Goal: Navigation & Orientation: Find specific page/section

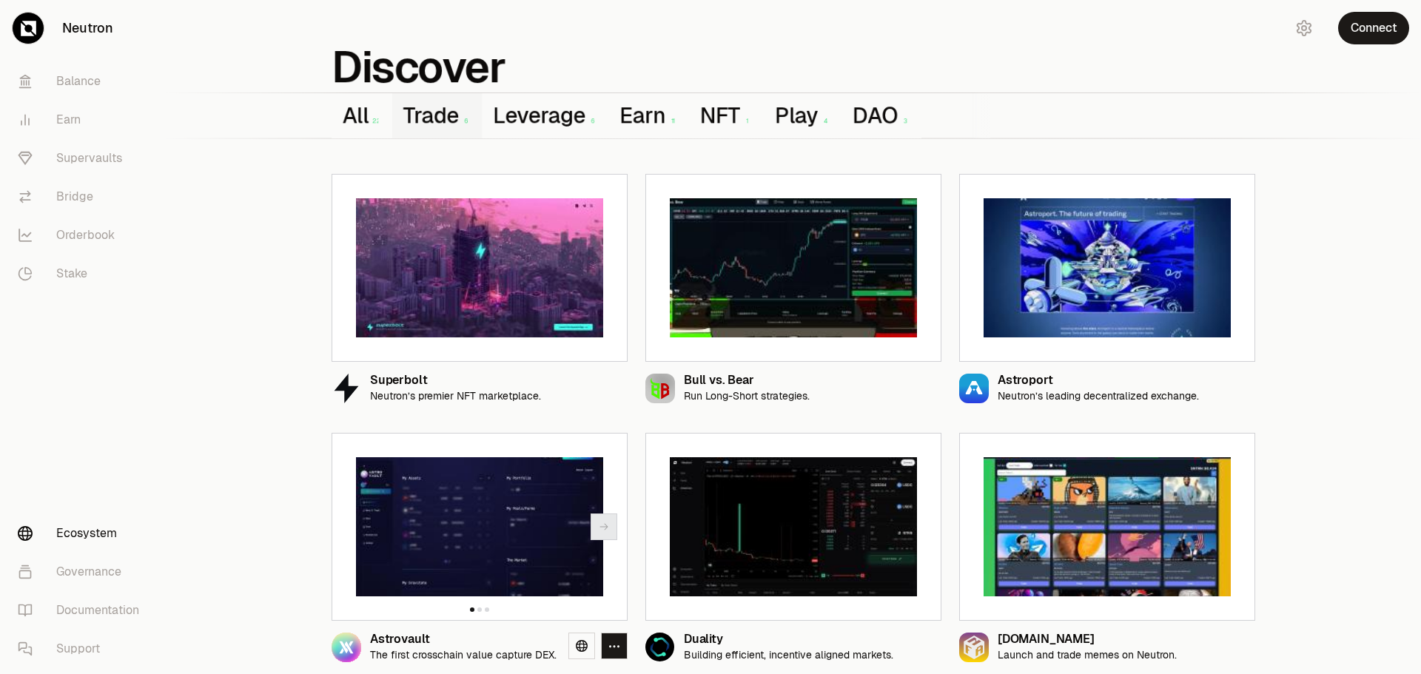
scroll to position [42, 0]
click at [300, 454] on div "Superbolt Neutron’s premier NFT marketplace. Bull vs. Bear Run Long-Short strat…" at bounding box center [793, 408] width 1255 height 531
click at [87, 528] on link "Ecosystem" at bounding box center [83, 533] width 154 height 38
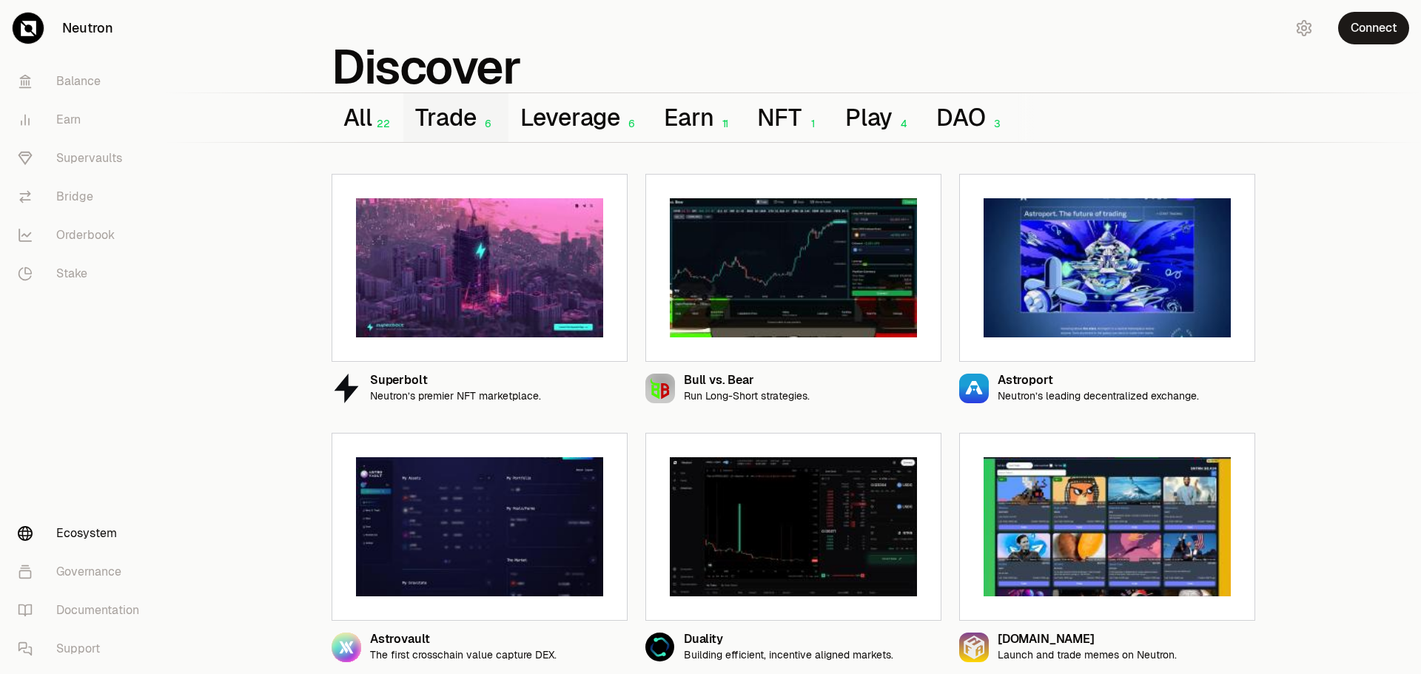
scroll to position [0, 0]
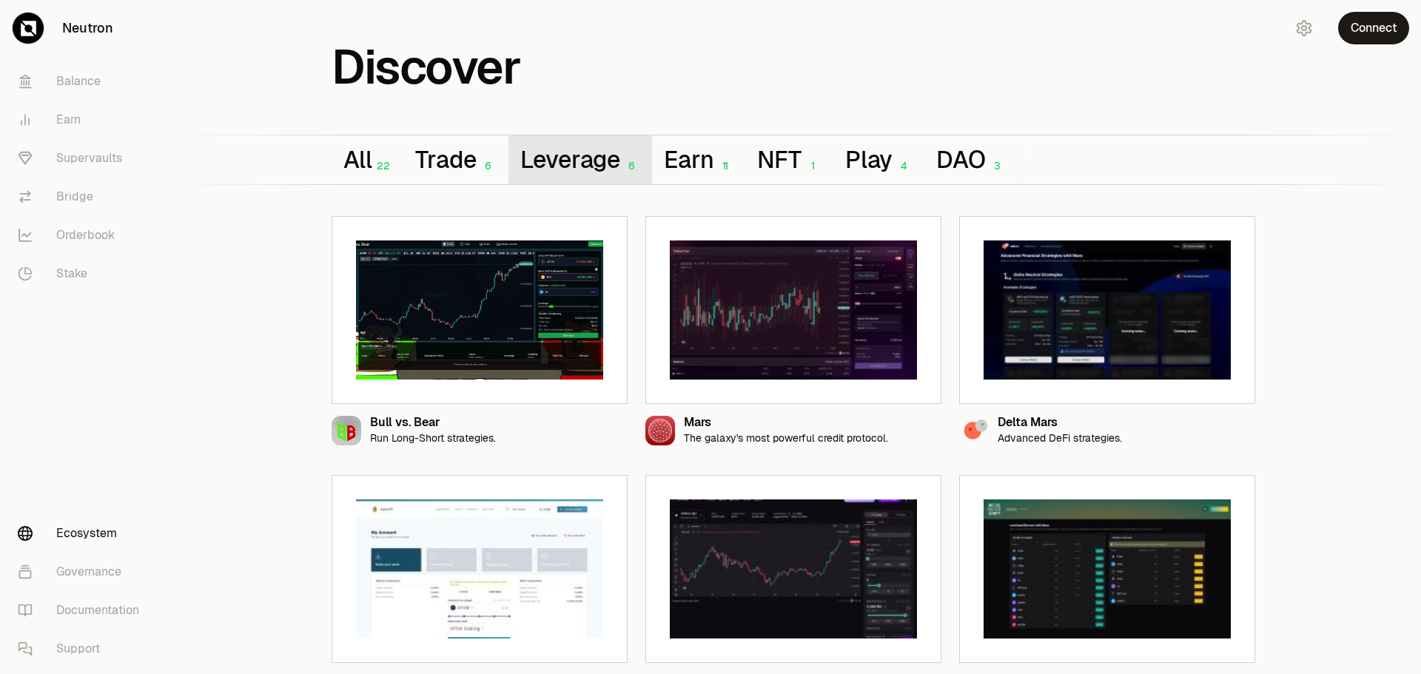
click at [572, 166] on button "Leverage 6" at bounding box center [580, 159] width 144 height 49
click at [499, 316] on img at bounding box center [479, 310] width 247 height 139
click at [582, 430] on icon at bounding box center [582, 429] width 12 height 12
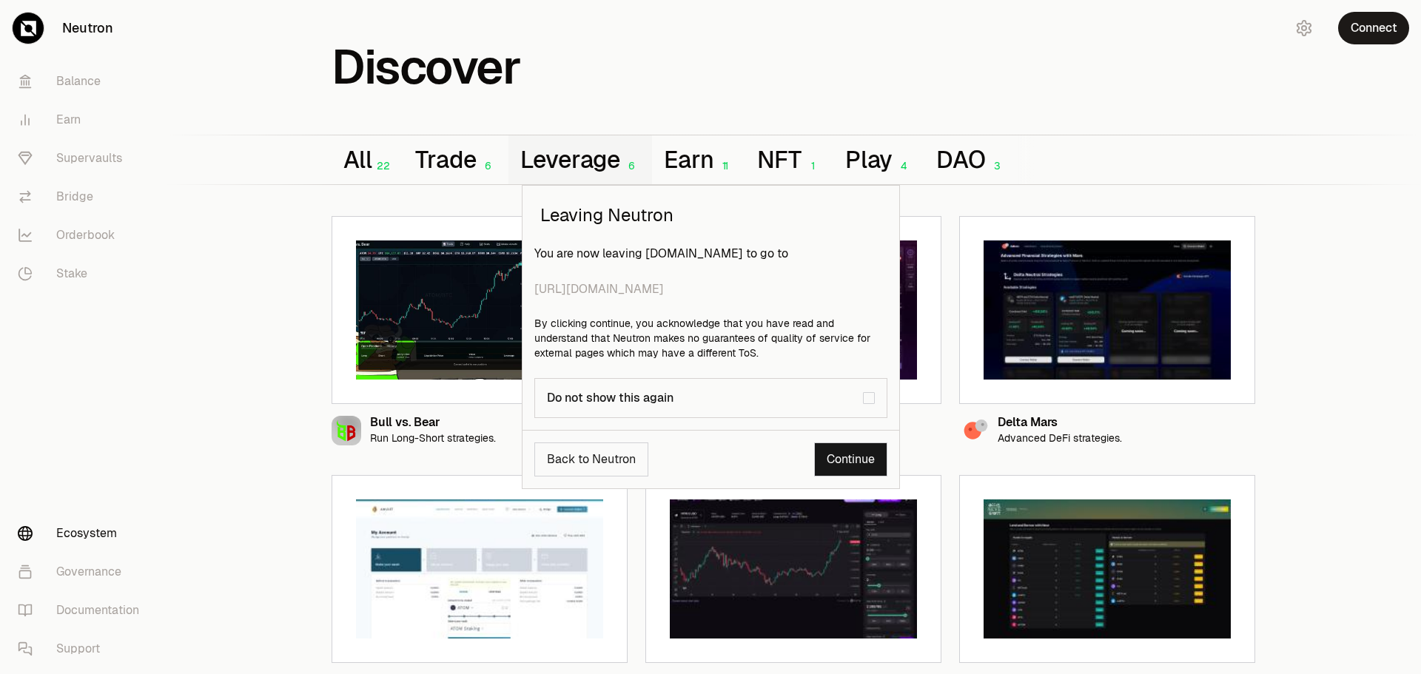
click at [614, 288] on span "[URL][DOMAIN_NAME]" at bounding box center [710, 289] width 353 height 18
click at [504, 226] on div "Leaving Neutron You are now leaving [DOMAIN_NAME] to go to [URL][DOMAIN_NAME] B…" at bounding box center [710, 337] width 1421 height 674
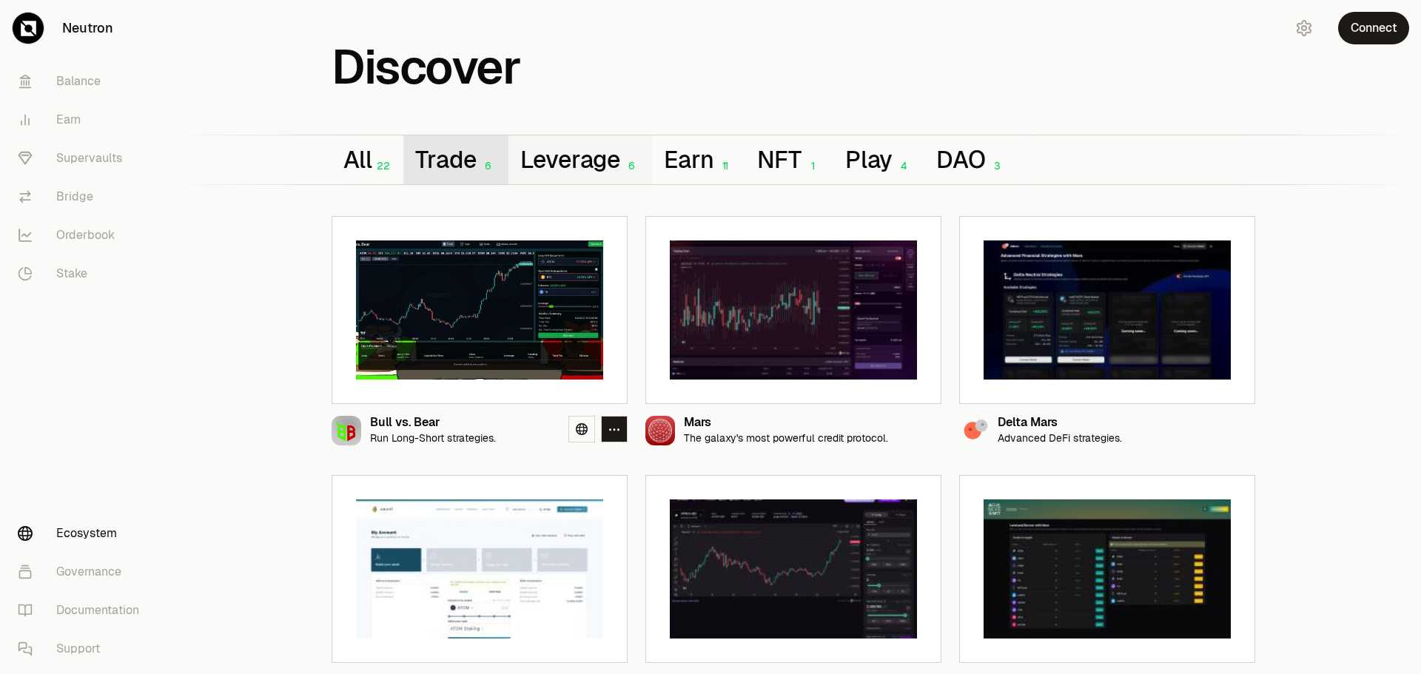
click at [454, 167] on button "Trade 6" at bounding box center [455, 159] width 104 height 49
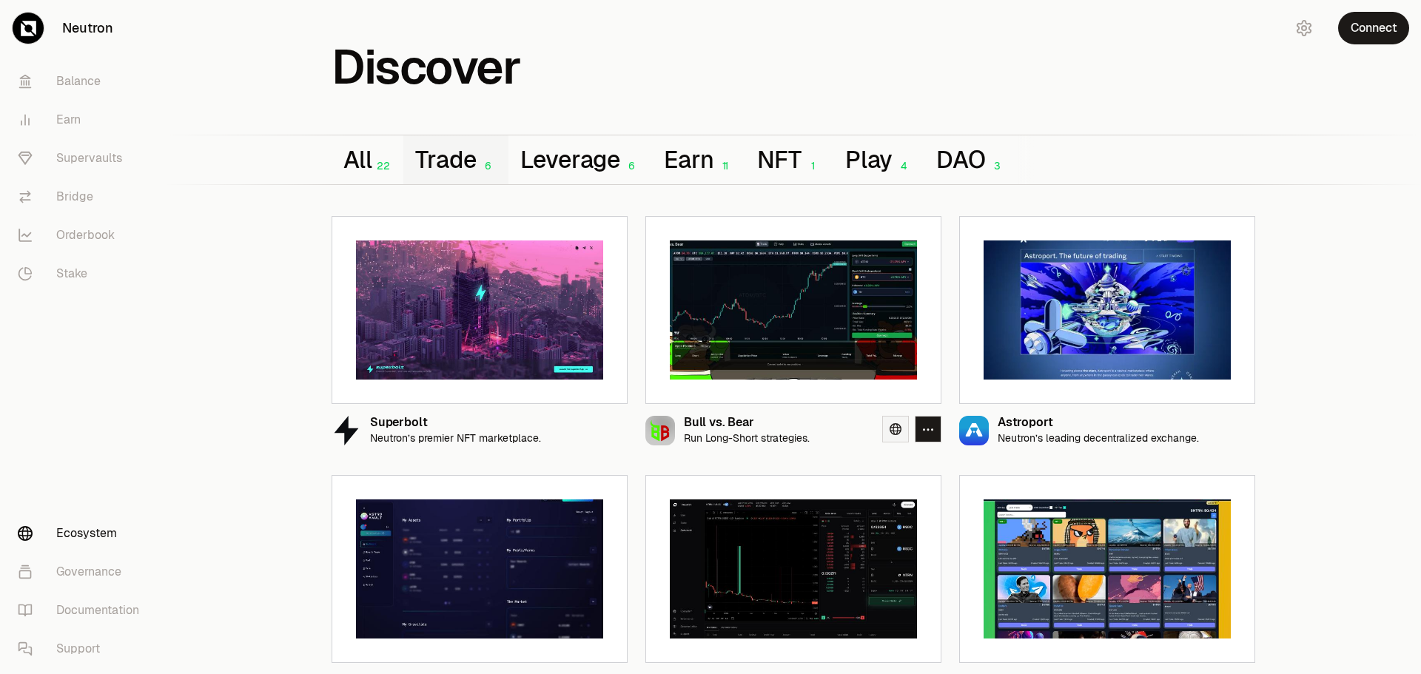
click at [898, 431] on icon at bounding box center [896, 429] width 12 height 12
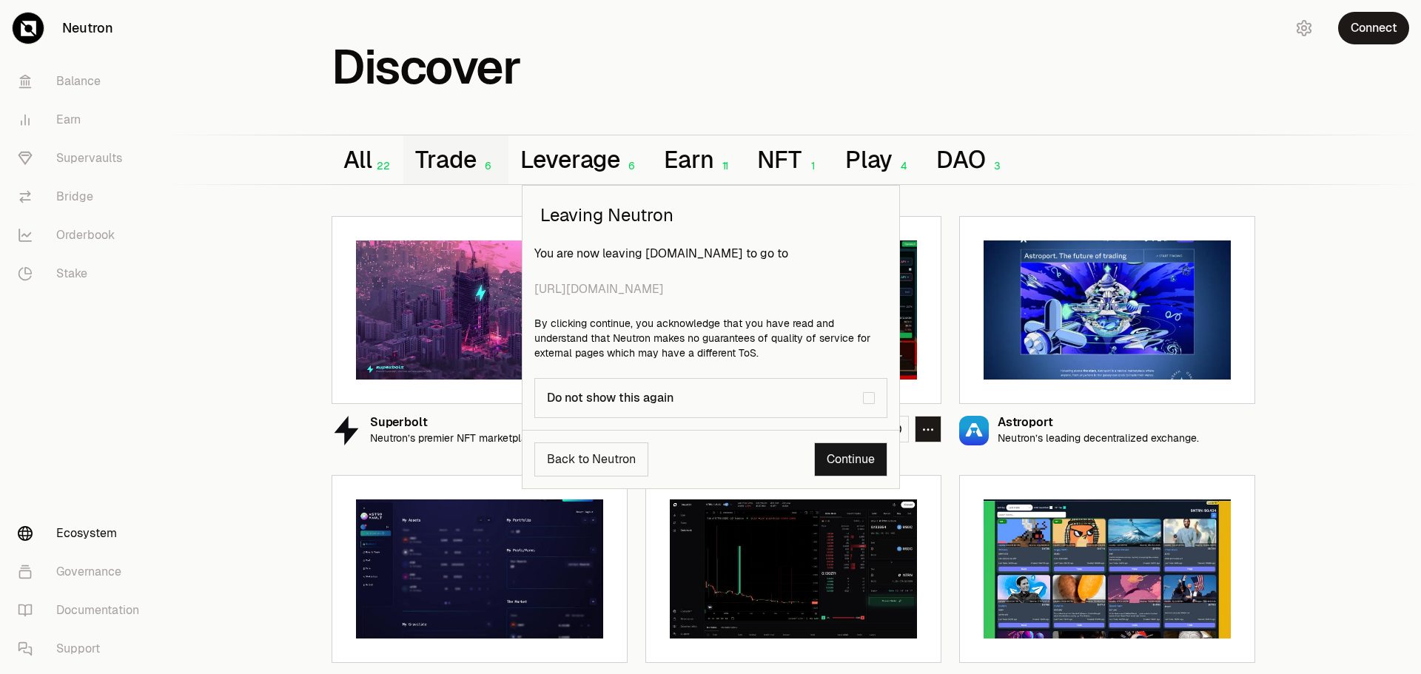
click at [573, 291] on span "[URL][DOMAIN_NAME]" at bounding box center [710, 289] width 353 height 18
click at [73, 82] on div "Leaving Neutron You are now leaving [DOMAIN_NAME] to go to [URL][DOMAIN_NAME] B…" at bounding box center [710, 337] width 1421 height 674
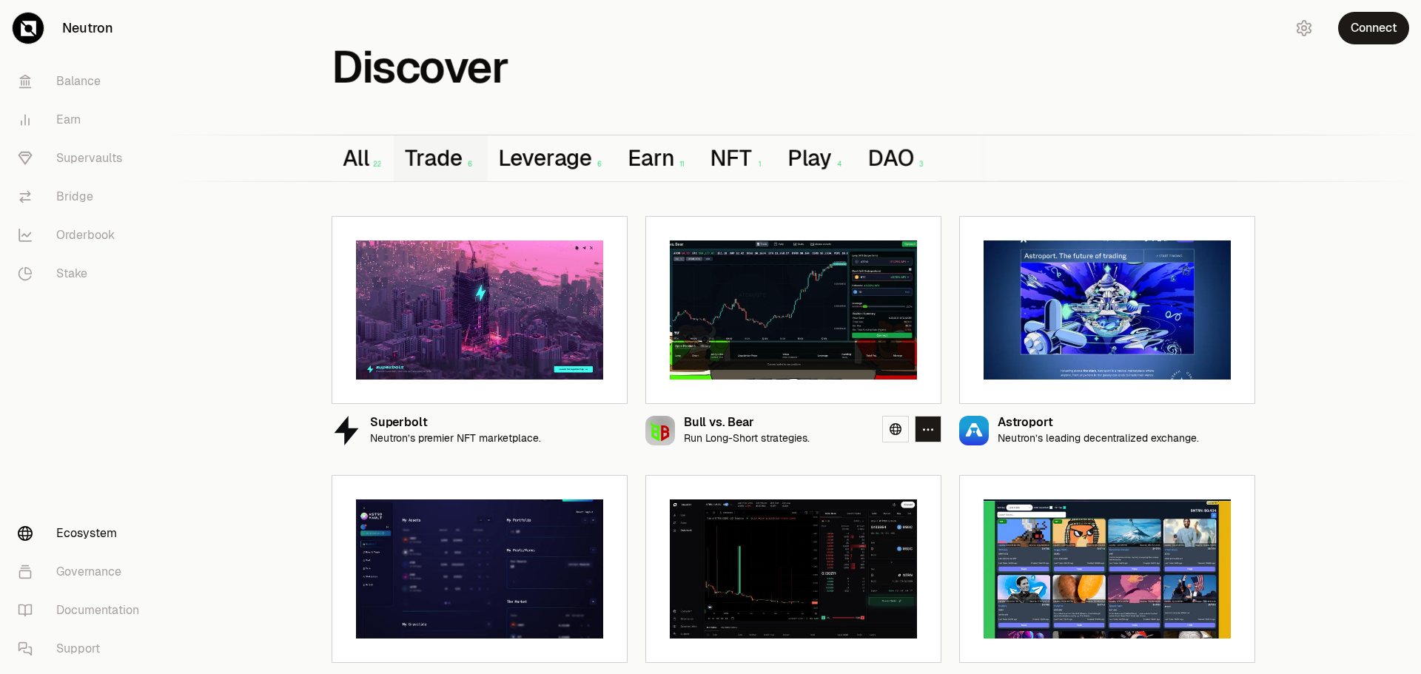
scroll to position [42, 0]
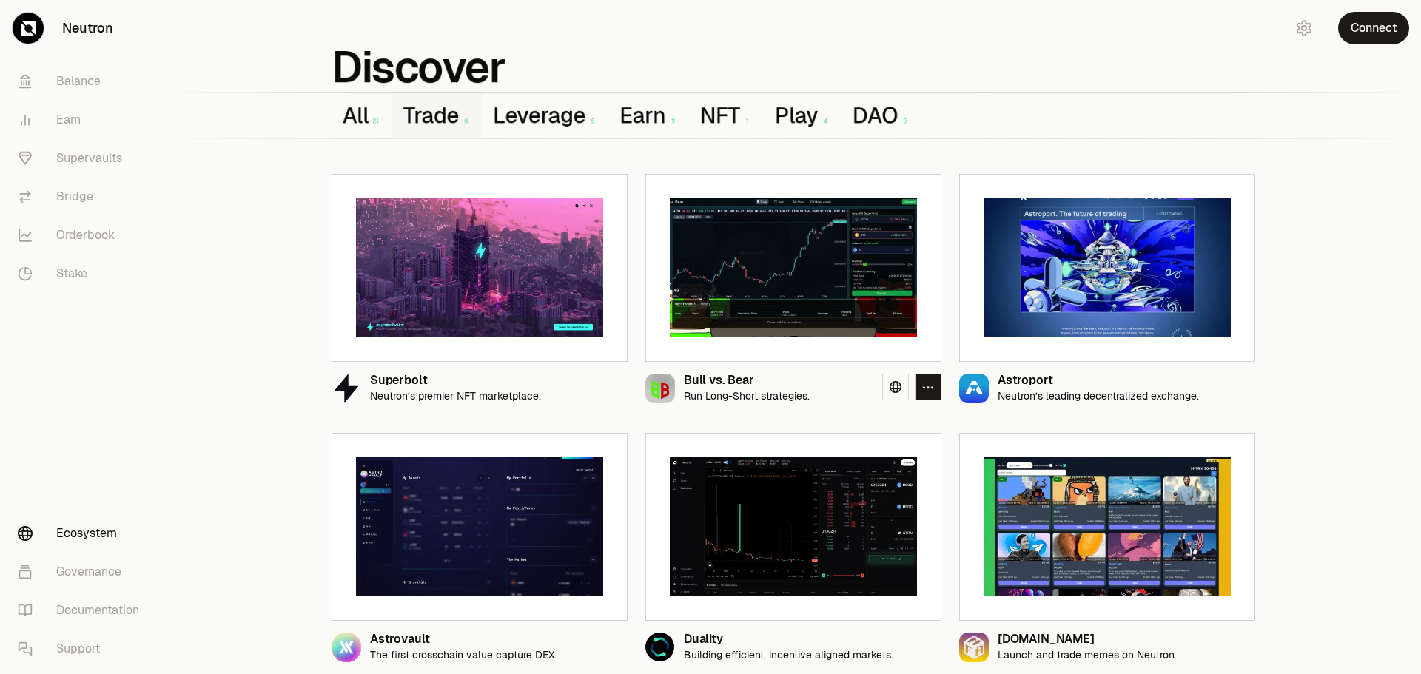
click at [85, 537] on link "Ecosystem" at bounding box center [83, 533] width 154 height 38
click at [98, 237] on link "Orderbook" at bounding box center [83, 235] width 154 height 38
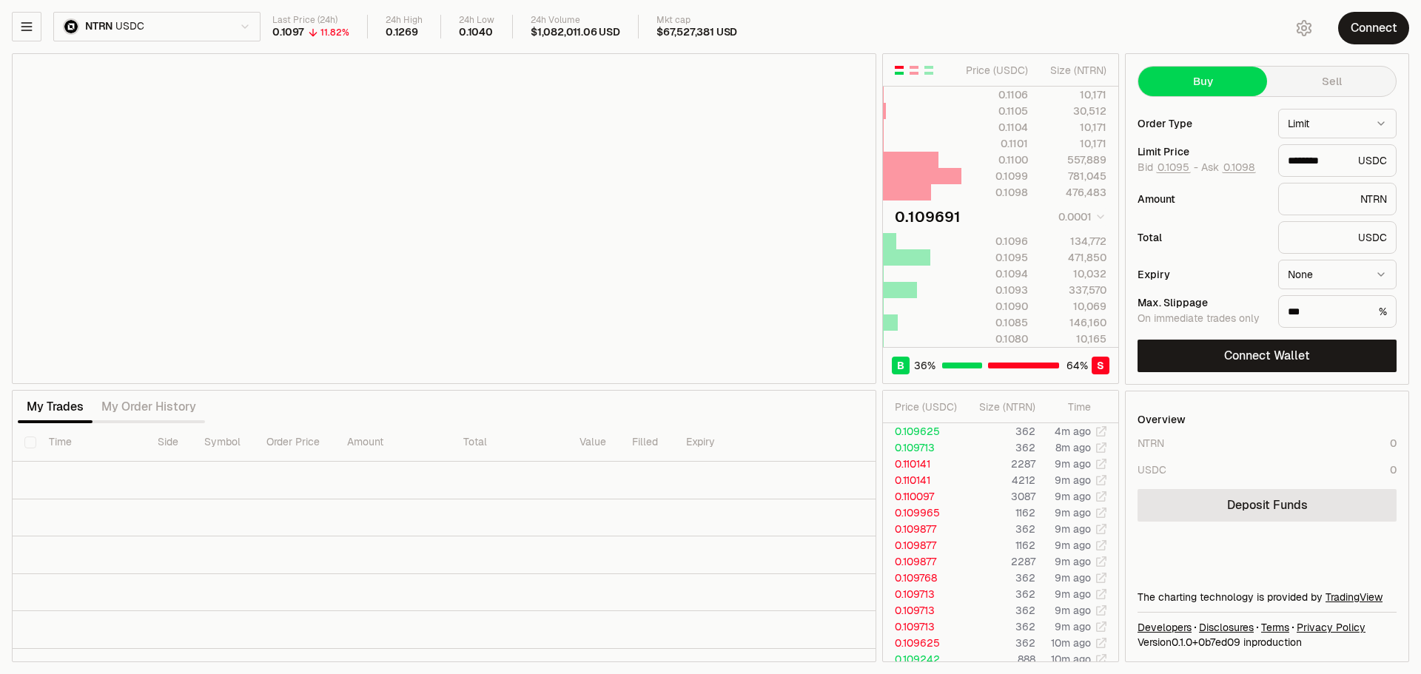
type input "********"
